Goal: Book appointment/travel/reservation

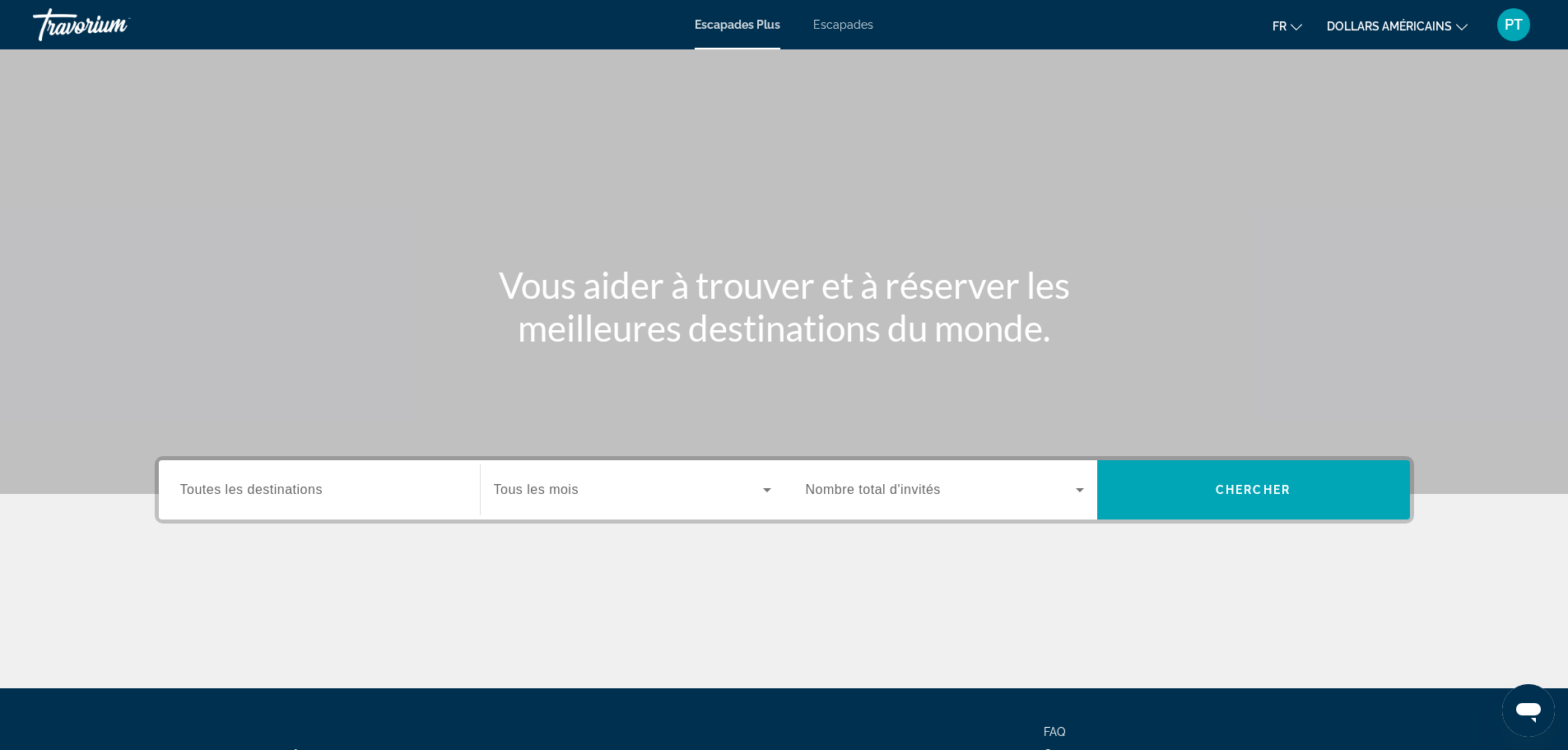
click at [275, 487] on span "Toutes les destinations" at bounding box center [251, 489] width 142 height 14
click at [275, 487] on input "Destination Toutes les destinations" at bounding box center [319, 490] width 278 height 19
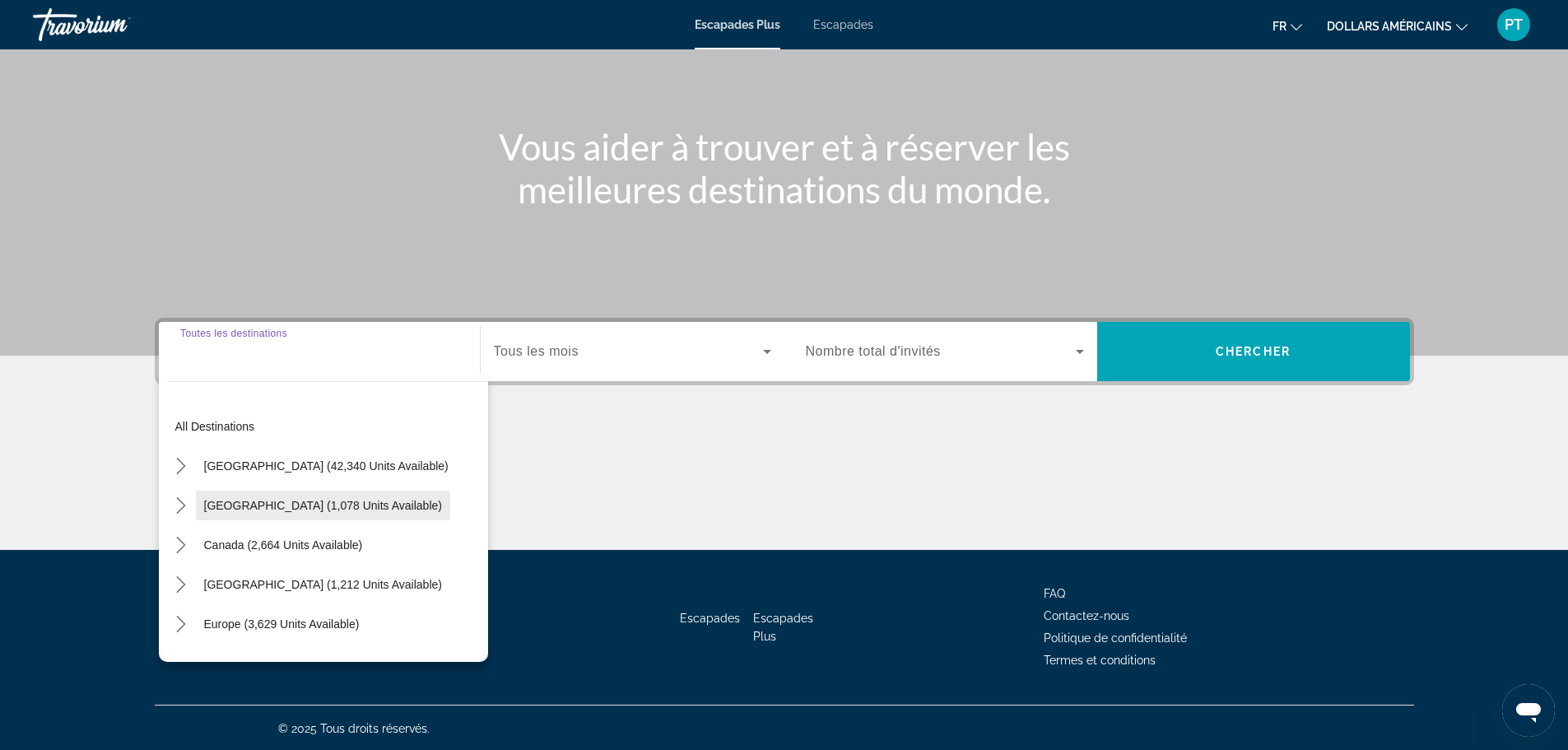
scroll to position [140, 0]
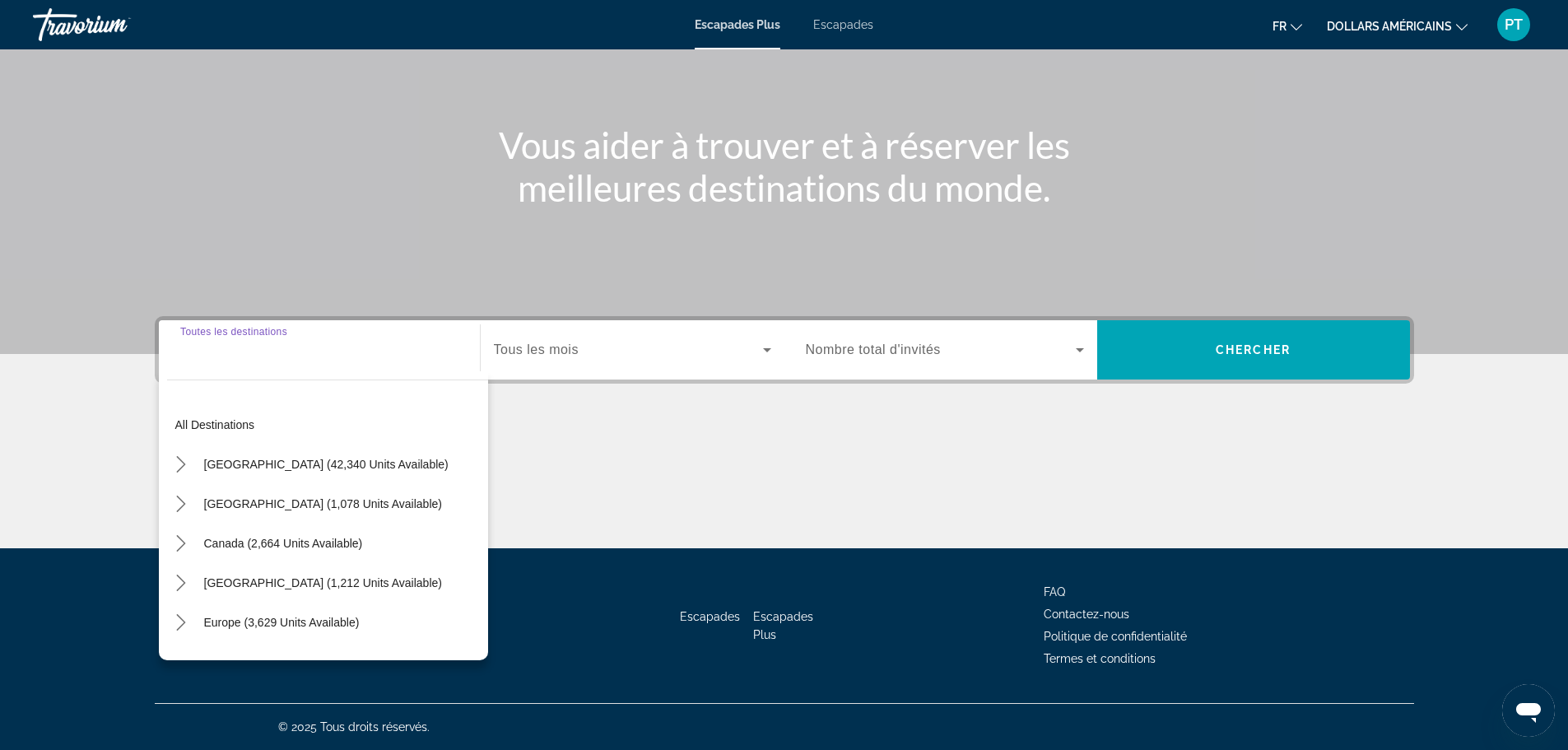
click at [278, 364] on div "Widget de recherche" at bounding box center [319, 350] width 278 height 47
click at [277, 361] on div "Widget de recherche" at bounding box center [319, 350] width 278 height 47
click at [280, 535] on span "Select destination: Canada (2,664 units available)" at bounding box center [284, 543] width 175 height 40
type input "**********"
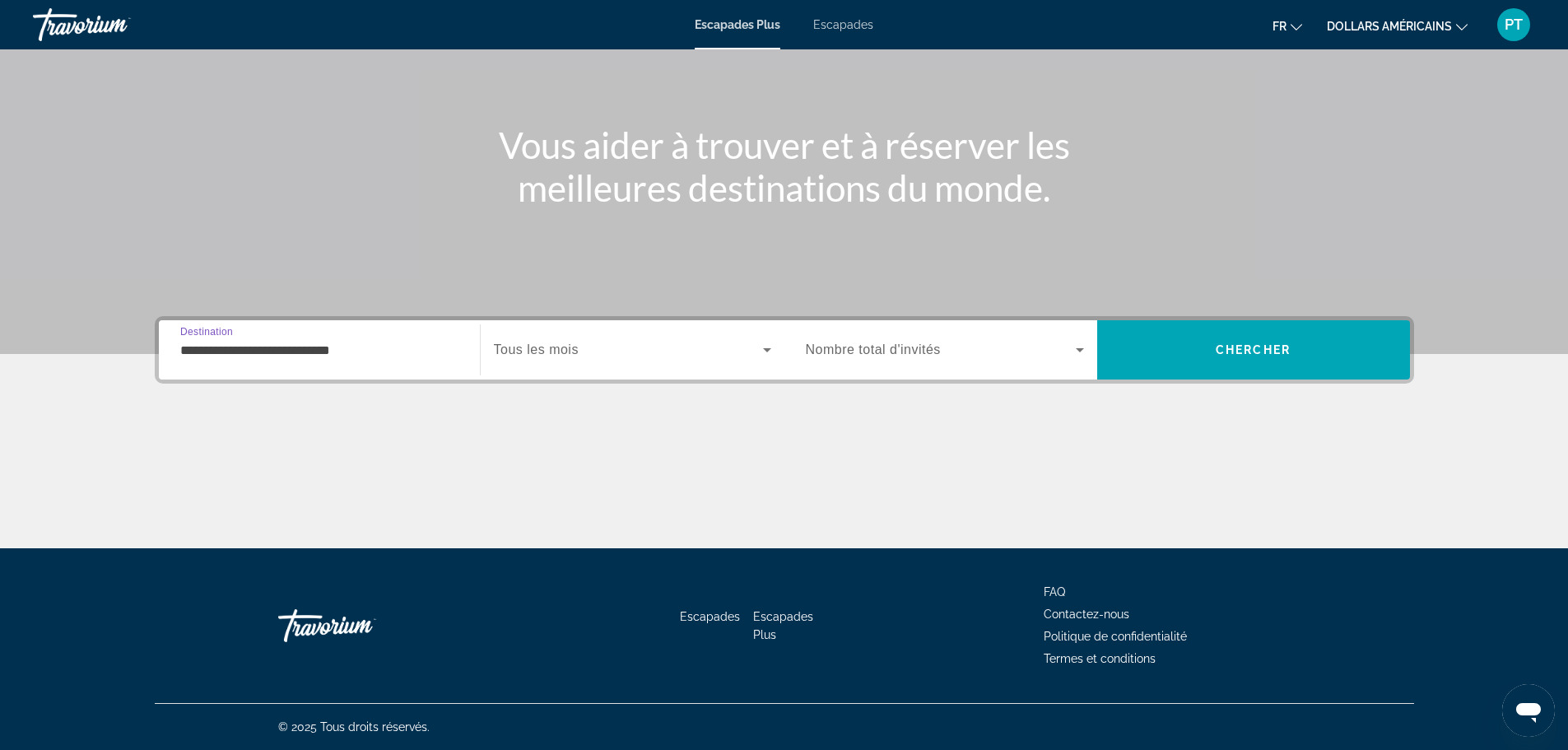
click at [1076, 350] on icon "Widget de recherche" at bounding box center [1079, 349] width 19 height 19
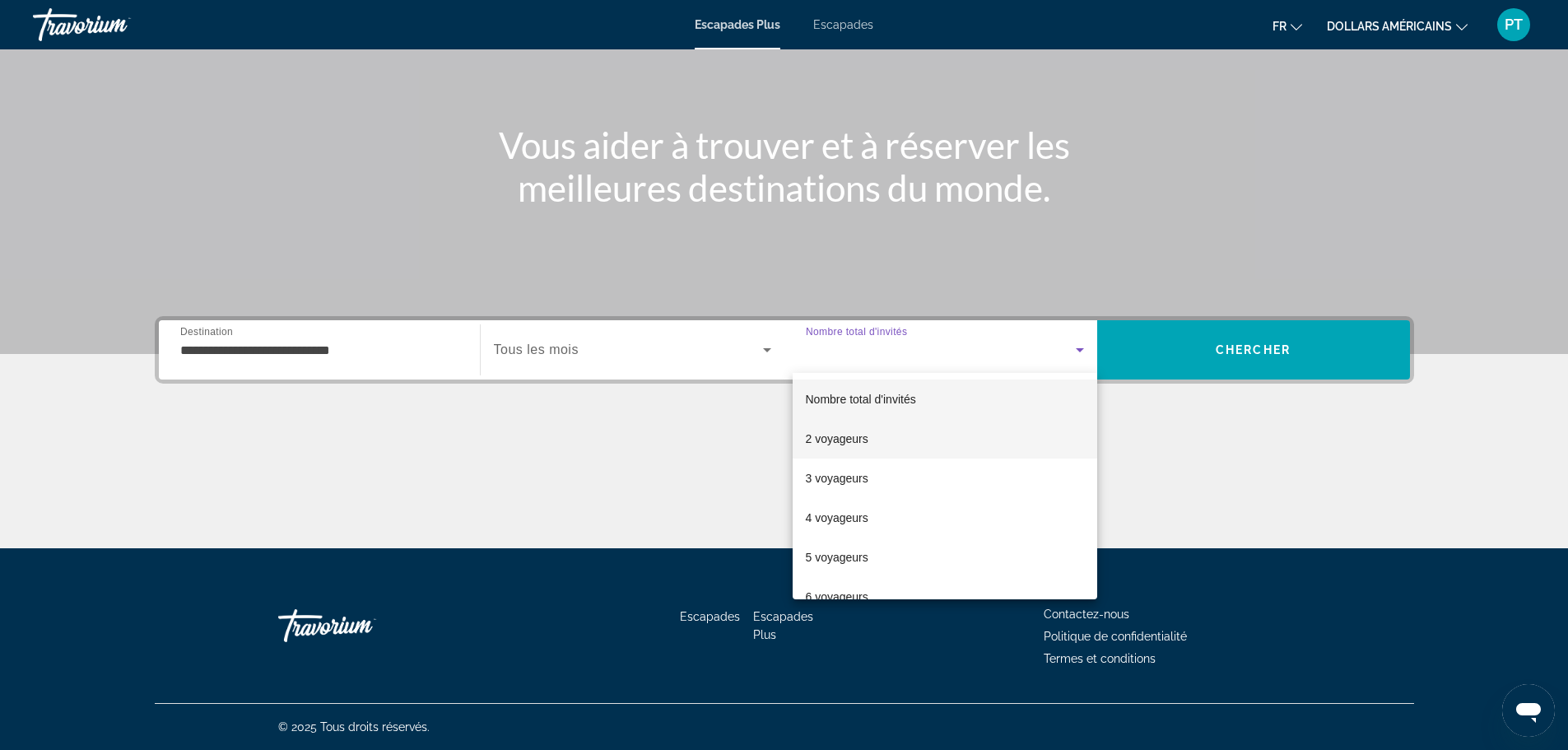
click at [867, 444] on font "2 voyageurs" at bounding box center [837, 439] width 62 height 13
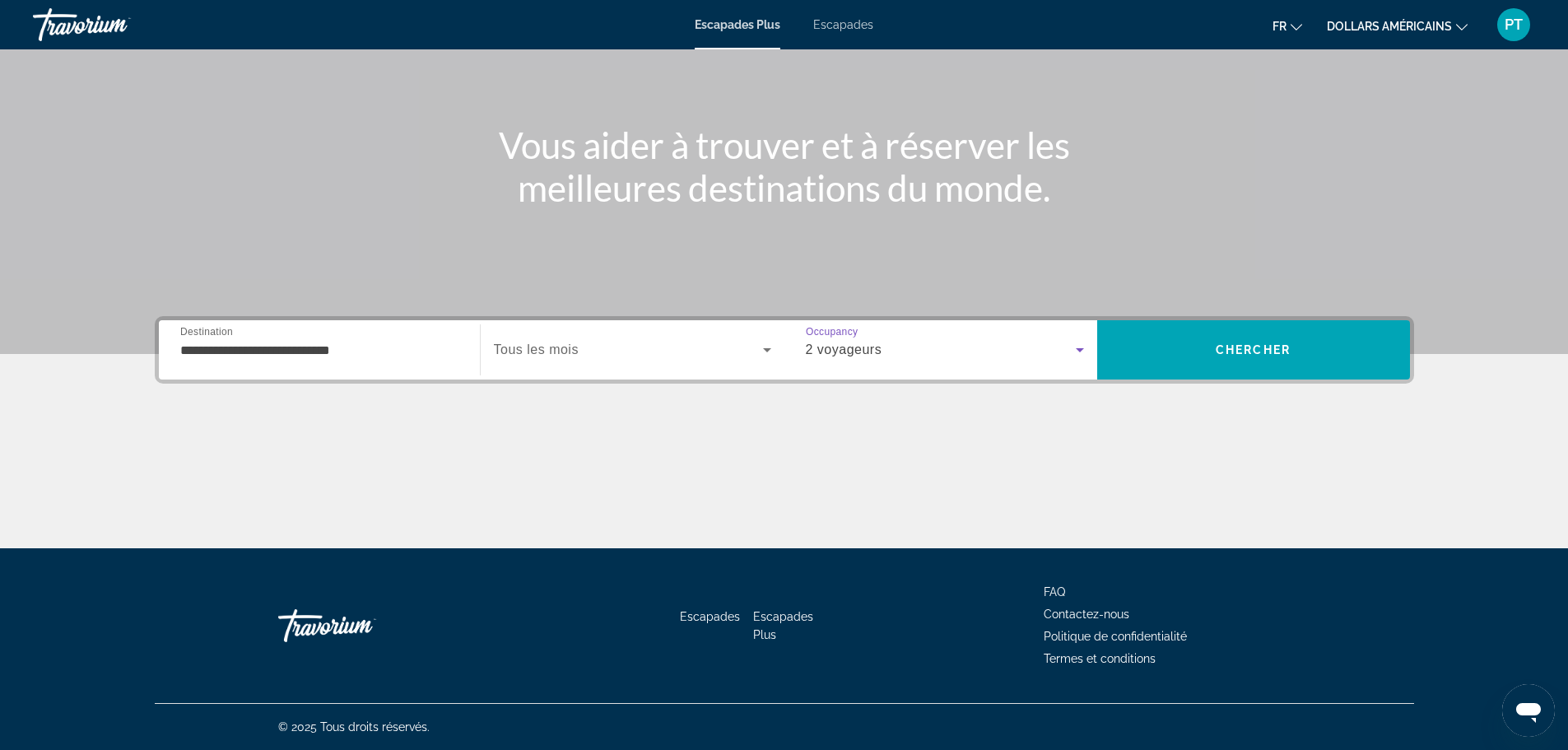
click at [768, 353] on icon "Widget de recherche" at bounding box center [767, 349] width 19 height 19
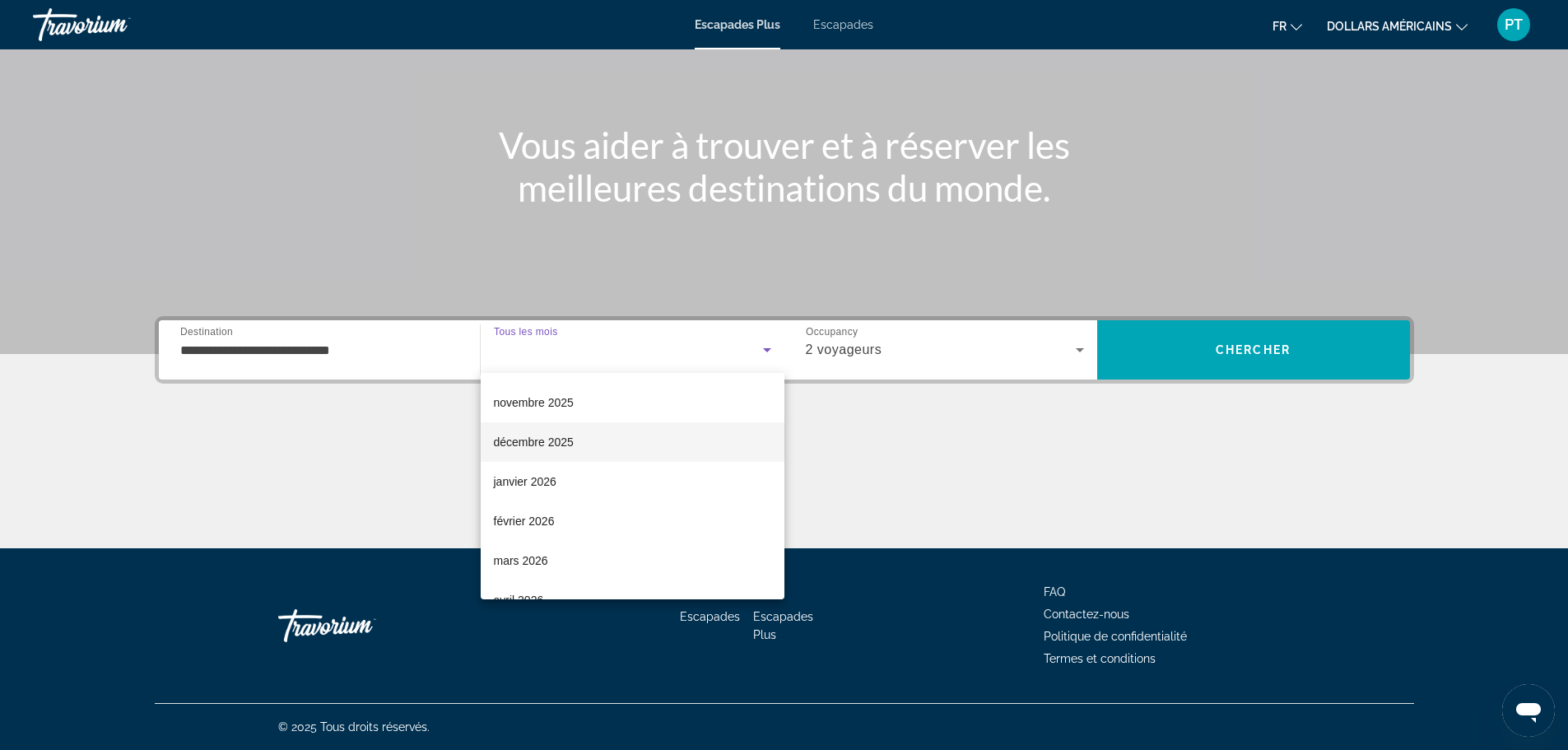
scroll to position [82, 0]
click at [1081, 349] on div at bounding box center [784, 375] width 1568 height 750
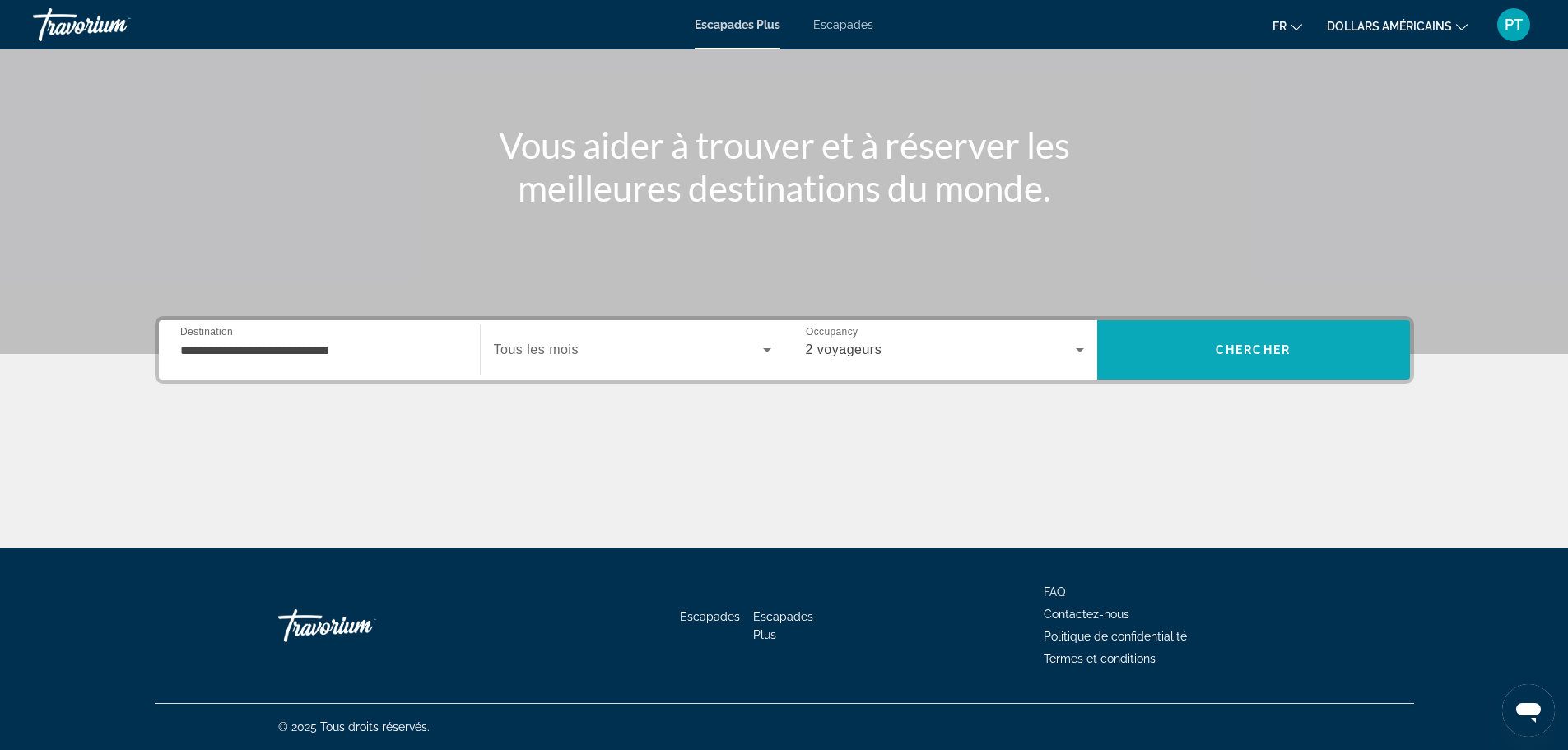
click at [1268, 349] on span "Chercher" at bounding box center [1252, 350] width 75 height 13
